Goal: Navigation & Orientation: Find specific page/section

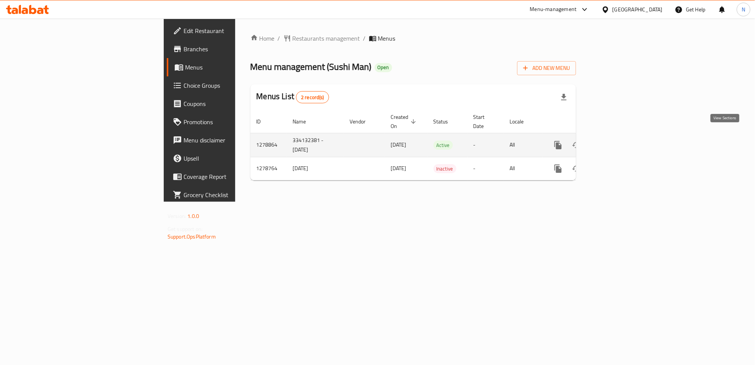
click at [617, 141] on icon "enhanced table" at bounding box center [612, 145] width 9 height 9
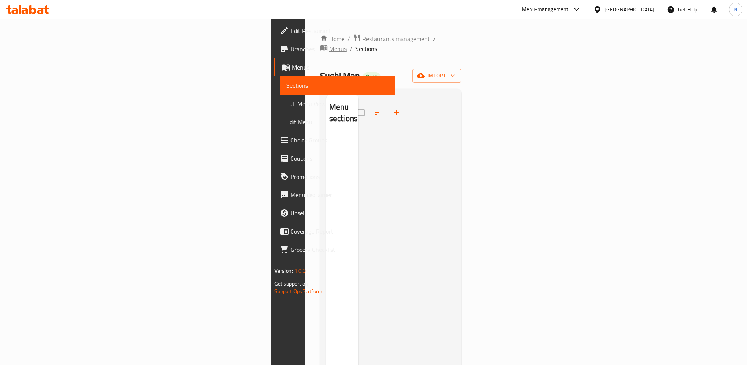
click at [329, 44] on span "Menus" at bounding box center [337, 48] width 17 height 9
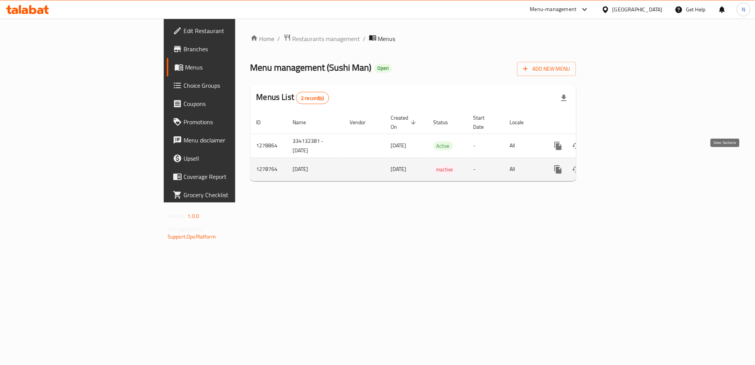
click at [617, 165] on icon "enhanced table" at bounding box center [612, 169] width 9 height 9
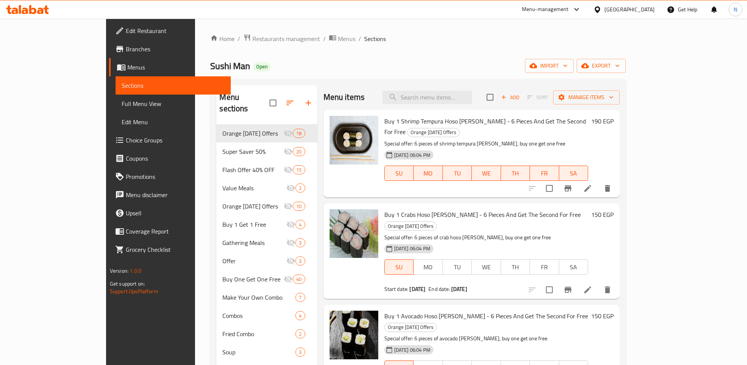
click at [126, 48] on span "Branches" at bounding box center [175, 48] width 99 height 9
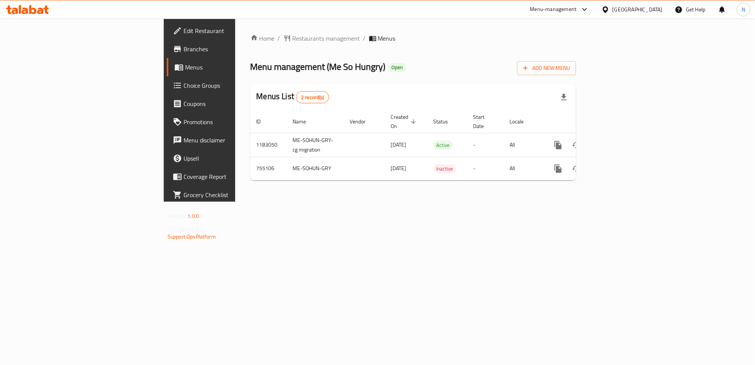
click at [184, 50] on span "Branches" at bounding box center [234, 48] width 100 height 9
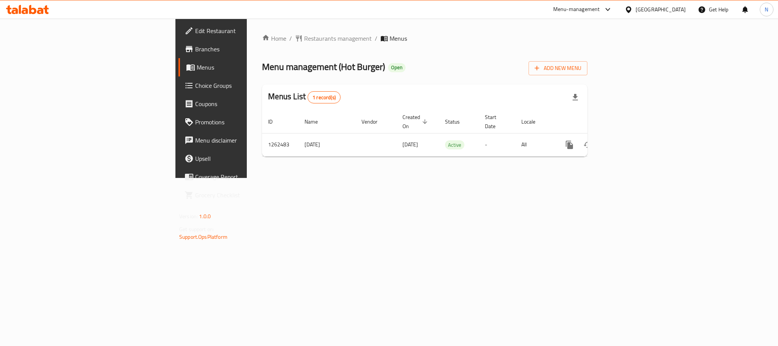
click at [691, 9] on div "[GEOGRAPHIC_DATA]" at bounding box center [655, 9] width 73 height 18
click at [678, 9] on div "[GEOGRAPHIC_DATA]" at bounding box center [661, 9] width 50 height 8
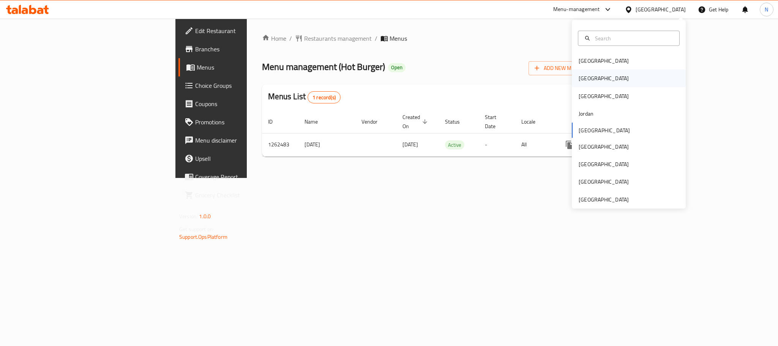
click at [579, 80] on div "[GEOGRAPHIC_DATA]" at bounding box center [604, 78] width 50 height 8
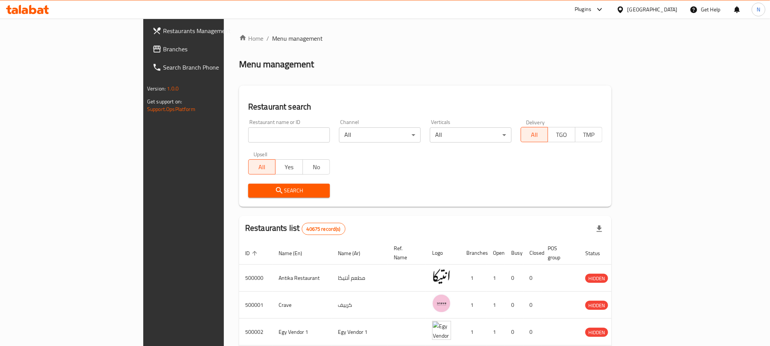
click at [248, 137] on input "search" at bounding box center [289, 134] width 82 height 15
paste input "693038"
type input "693038"
click at [254, 188] on span "Search" at bounding box center [289, 190] width 70 height 9
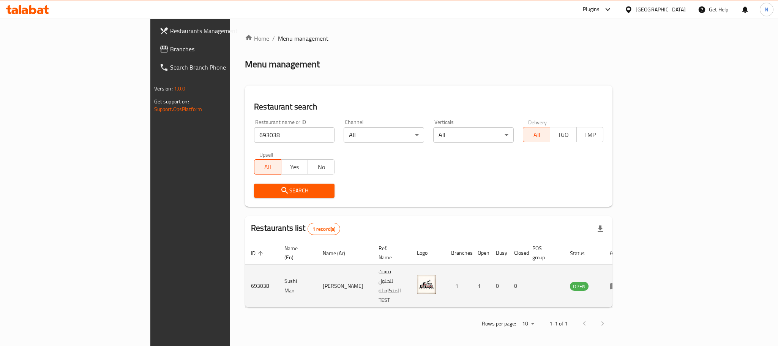
click at [630, 269] on td "enhanced table" at bounding box center [617, 285] width 26 height 43
click at [619, 283] on icon "enhanced table" at bounding box center [615, 286] width 8 height 6
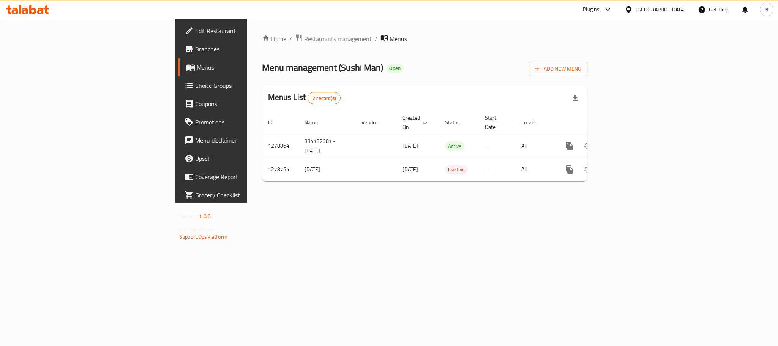
click at [179, 54] on link "Branches" at bounding box center [242, 49] width 127 height 18
